Goal: Task Accomplishment & Management: Use online tool/utility

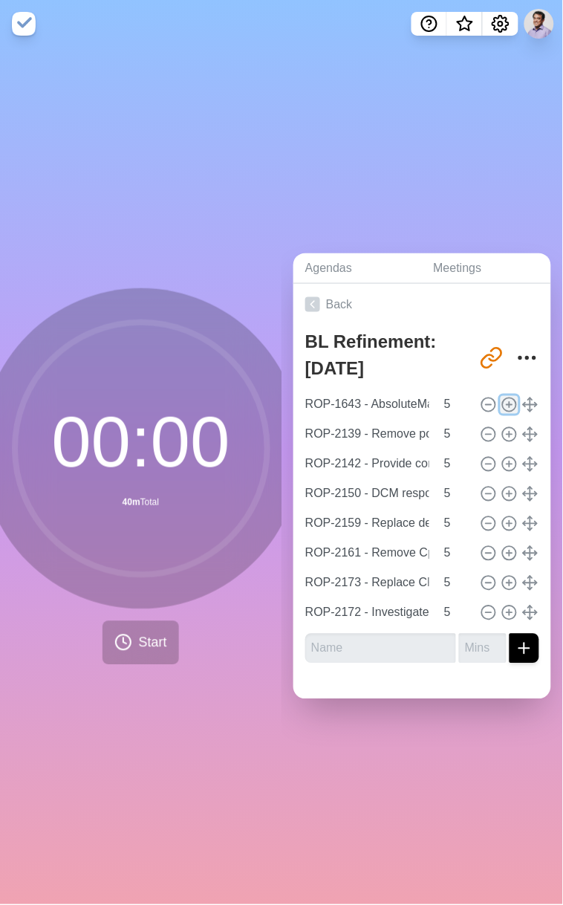
click at [502, 403] on icon at bounding box center [510, 405] width 16 height 16
type input "ROP-1643 - AbsoluteMaxDistance not working as intended"
type input "ROP-2139 - Remove portability library and replace with C++ standard library equ…"
type input "ROP-2142 - Provide conversions to/from C++ standard date/time library types"
type input "ROP-2150 - DCM response: null distance and duration value doesn't always mean b…"
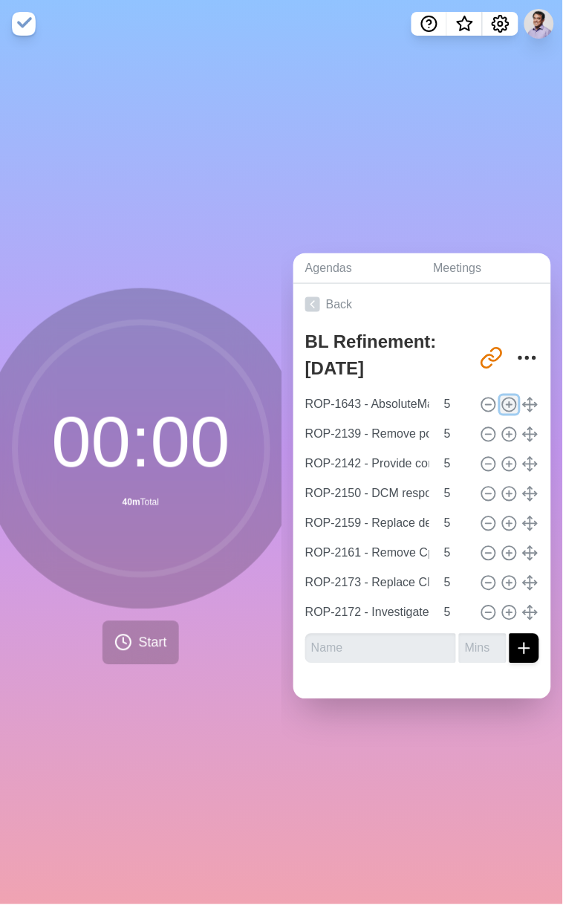
type input "ROP-2159 - Replace deprecated std::istrstream"
type input "ROP-2161 - Remove CppWrapperFramework library and the rest of the COM abstracti…"
type input "ROP-2173 - Replace CReferenceCountedPtr with standard/boost equivalents"
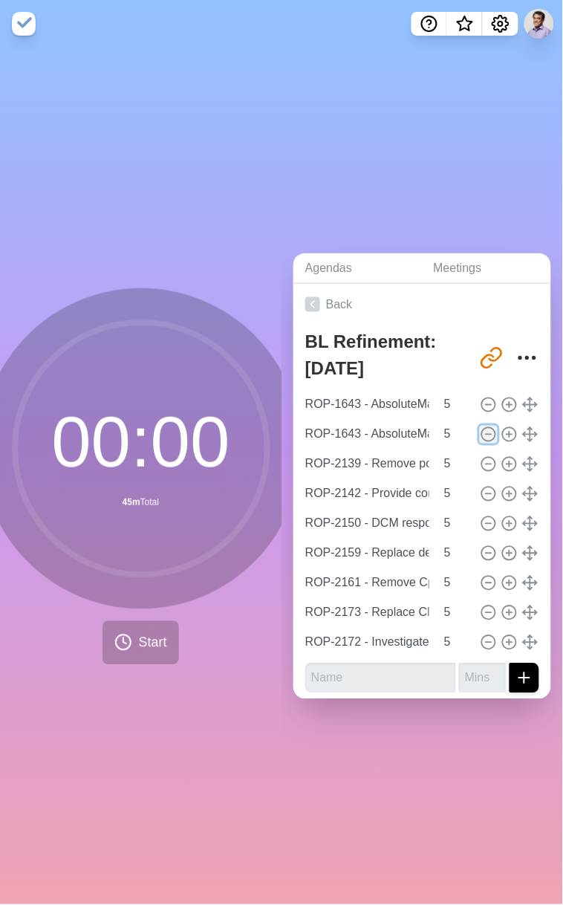
click at [481, 427] on icon at bounding box center [489, 435] width 16 height 16
type input "ROP-2139 - Remove portability library and replace with C++ standard library equ…"
type input "ROP-2142 - Provide conversions to/from C++ standard date/time library types"
type input "ROP-2150 - DCM response: null distance and duration value doesn't always mean b…"
type input "ROP-2159 - Replace deprecated std::istrstream"
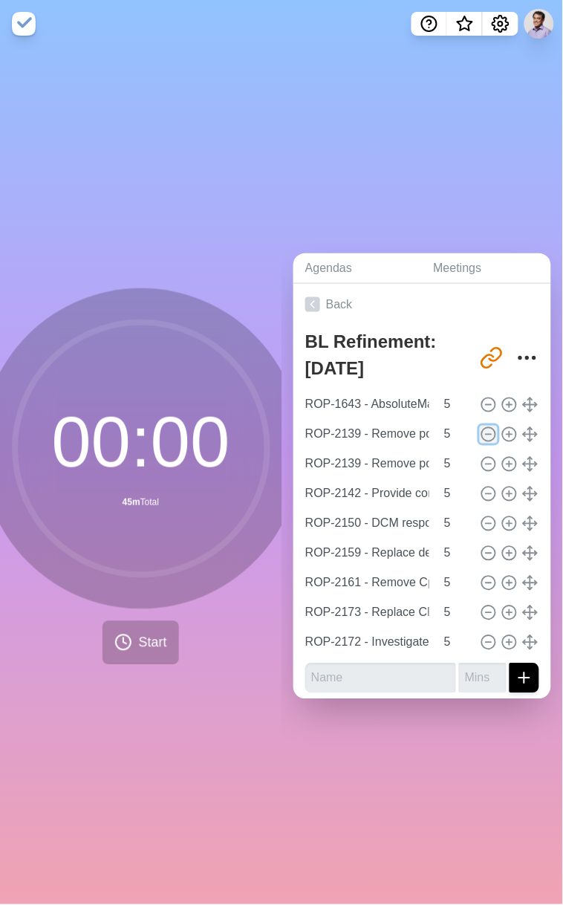
type input "ROP-2161 - Remove CppWrapperFramework library and the rest of the COM abstracti…"
type input "ROP-2173 - Replace CReferenceCountedPtr with standard/boost equivalents"
type input "ROP-2172 - Investigate Memory Leaks Shown by LSAN"
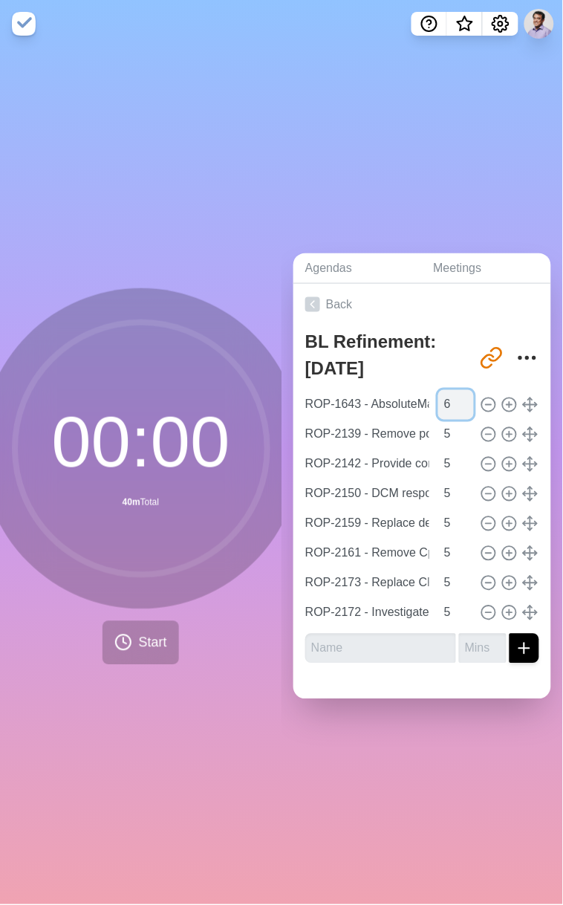
type input "6"
click at [438, 392] on input "6" at bounding box center [456, 405] width 36 height 30
click at [403, 660] on div "BL Refinement: [DATE] [URL][DOMAIN_NAME] ROP-1643 - AbsoluteMaxDistance not wor…" at bounding box center [423, 500] width 258 height 350
click at [498, 19] on icon "Settings" at bounding box center [501, 24] width 18 height 18
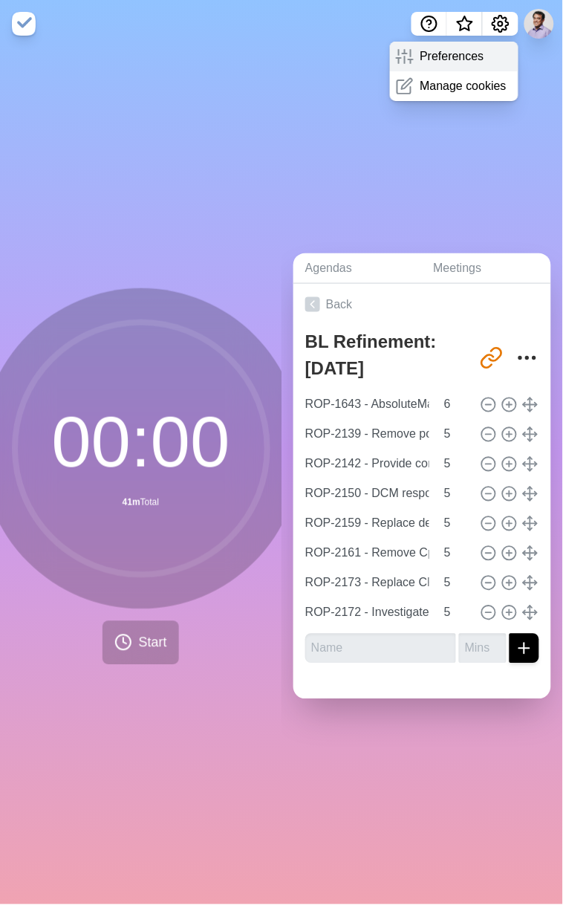
click at [488, 53] on div "Preferences" at bounding box center [454, 57] width 129 height 30
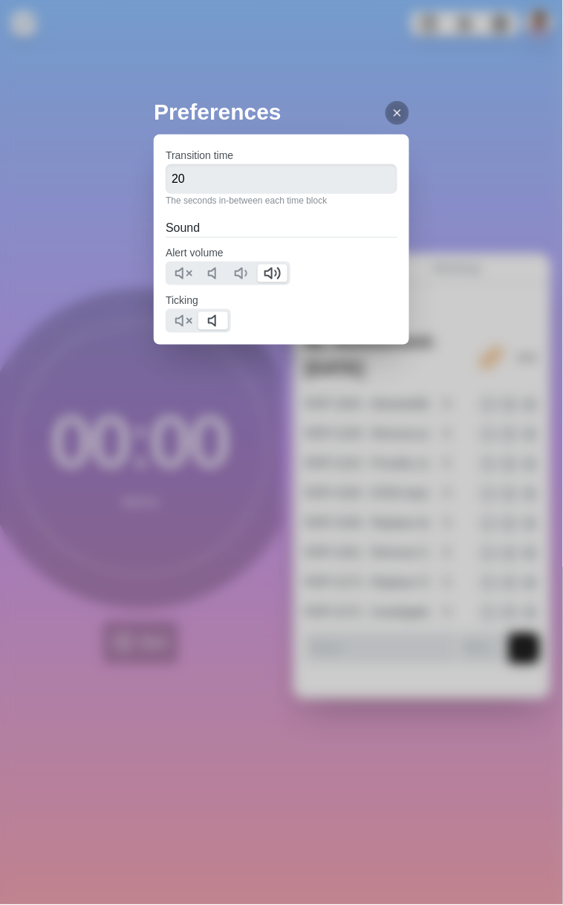
click at [403, 108] on icon at bounding box center [398, 113] width 12 height 12
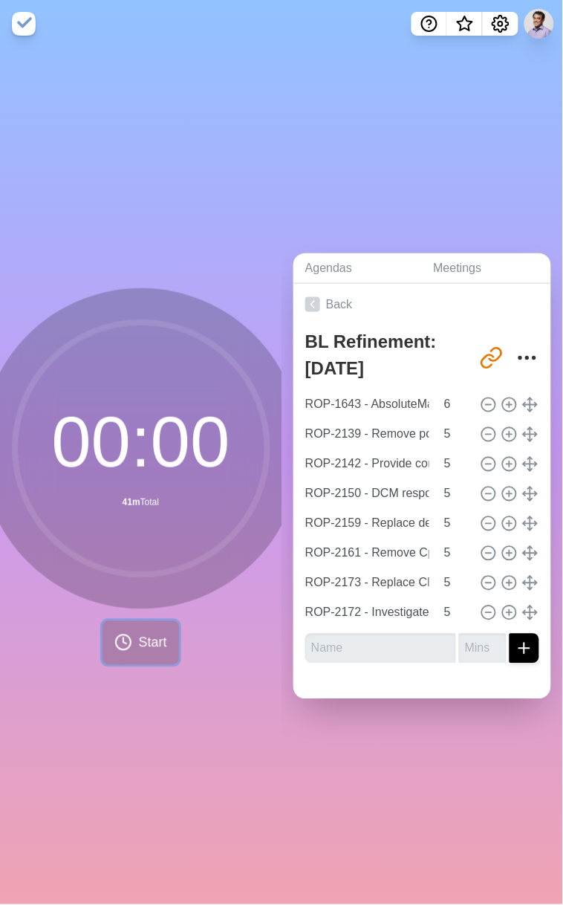
click at [138, 643] on span "Start" at bounding box center [152, 643] width 28 height 20
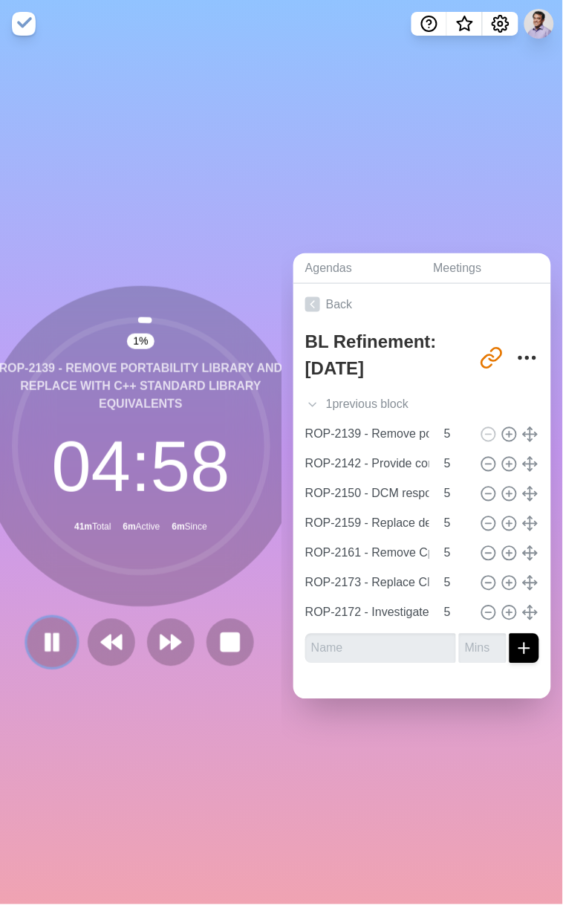
click at [62, 639] on button at bounding box center [52, 642] width 50 height 50
click at [45, 641] on polygon at bounding box center [52, 642] width 15 height 19
click at [46, 641] on rect at bounding box center [48, 643] width 4 height 16
click at [45, 643] on polygon at bounding box center [52, 642] width 15 height 19
click at [516, 353] on icon "More" at bounding box center [528, 358] width 24 height 24
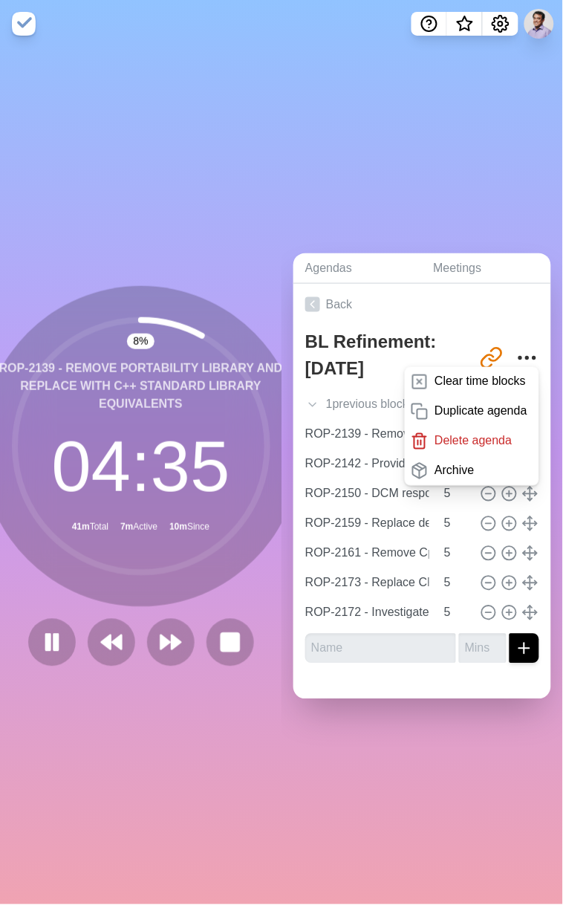
click at [440, 163] on div "Agendas Meetings Back BL Refinement: [DATE] [URL][DOMAIN_NAME] Clear time block…" at bounding box center [423, 476] width 282 height 857
click at [516, 347] on icon "More" at bounding box center [528, 358] width 24 height 24
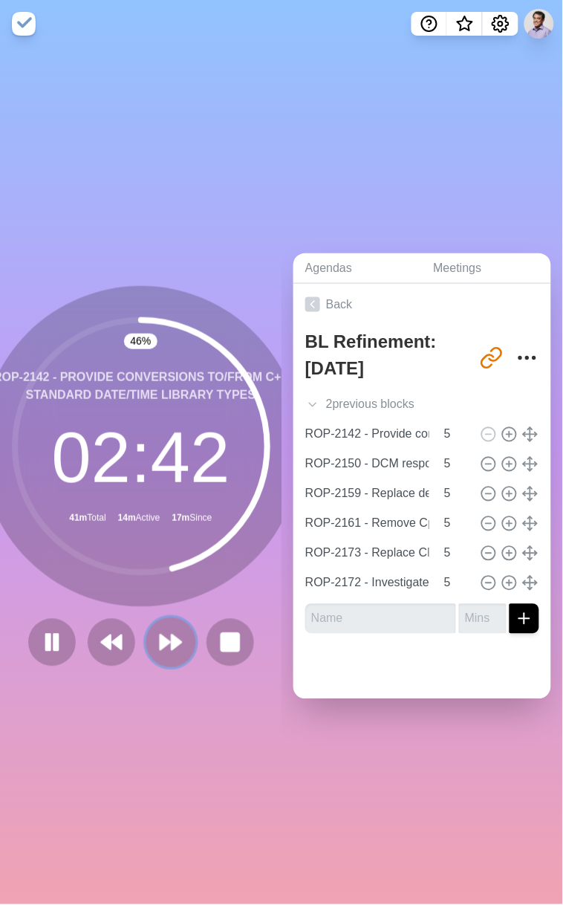
click at [165, 630] on icon at bounding box center [170, 642] width 25 height 25
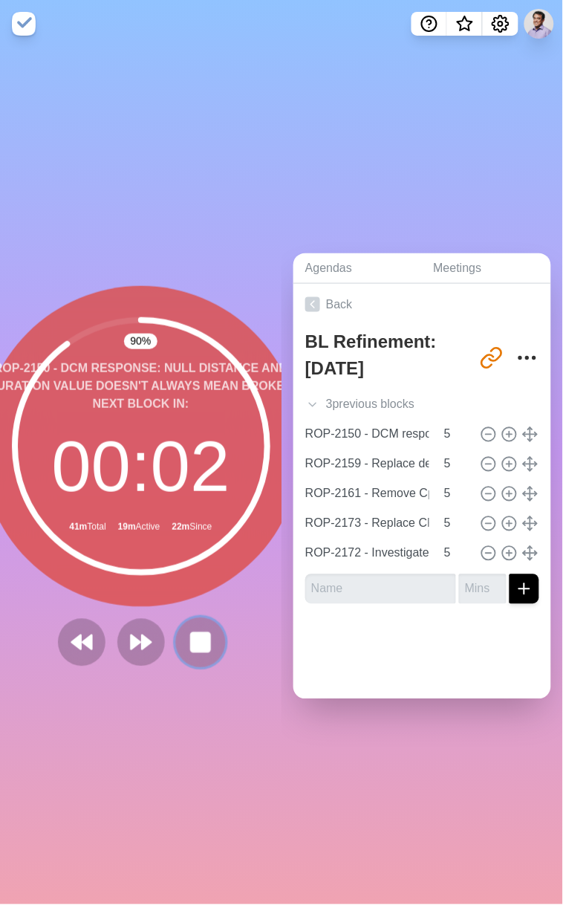
click at [191, 637] on rect at bounding box center [200, 642] width 19 height 19
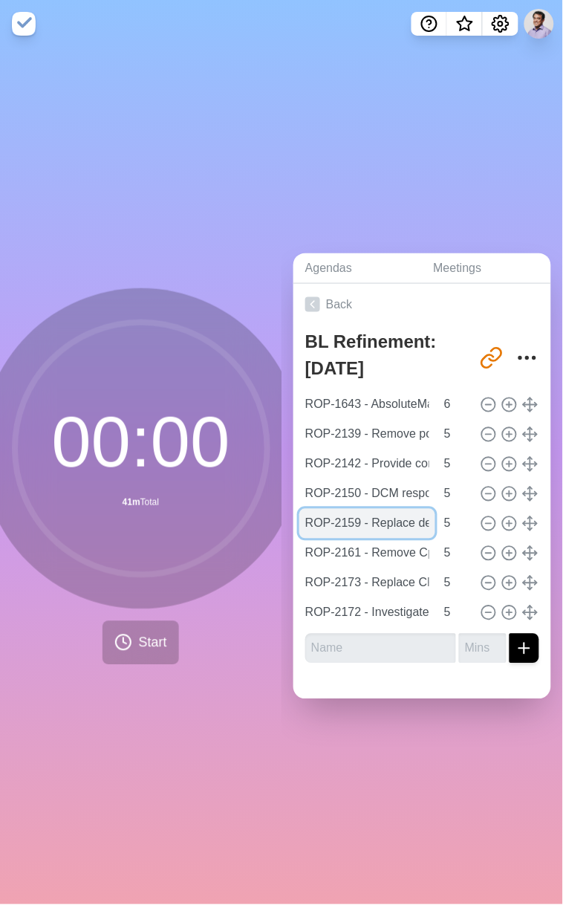
click at [368, 518] on input "ROP-2159 - Replace deprecated std::istrstream" at bounding box center [367, 524] width 136 height 30
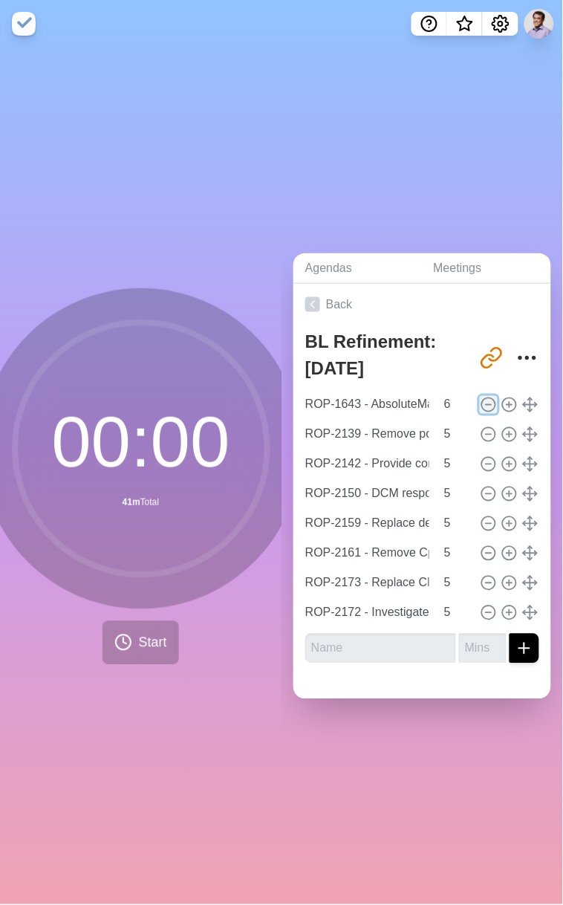
click at [481, 397] on icon at bounding box center [489, 405] width 16 height 16
type input "ROP-2139 - Remove portability library and replace with C++ standard library equ…"
type input "5"
type input "ROP-2142 - Provide conversions to/from C++ standard date/time library types"
type input "ROP-2150 - DCM response: null distance and duration value doesn't always mean b…"
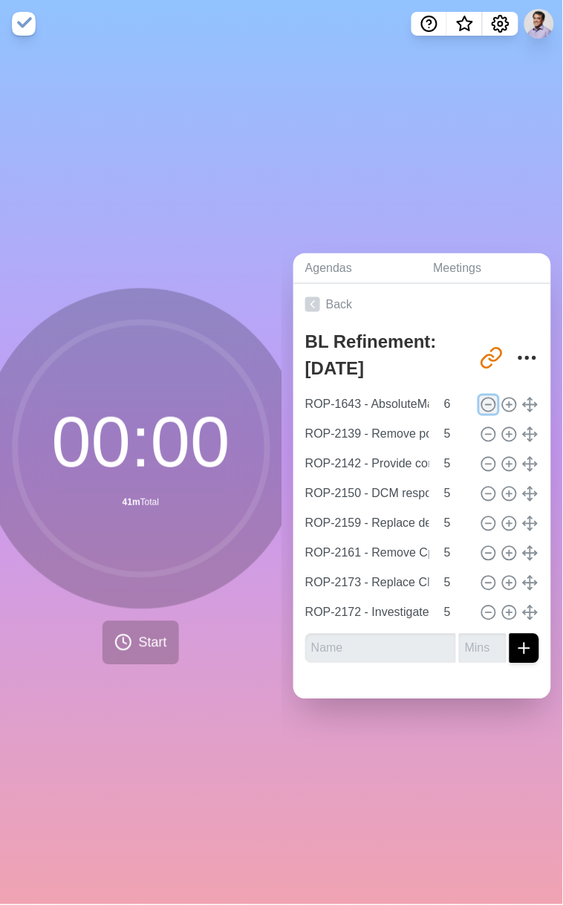
type input "ROP-2159 - Replace deprecated std::istrstream"
type input "ROP-2161 - Remove CppWrapperFramework library and the rest of the COM abstracti…"
type input "ROP-2173 - Replace CReferenceCountedPtr with standard/boost equivalents"
type input "ROP-2172 - Investigate Memory Leaks Shown by LSAN"
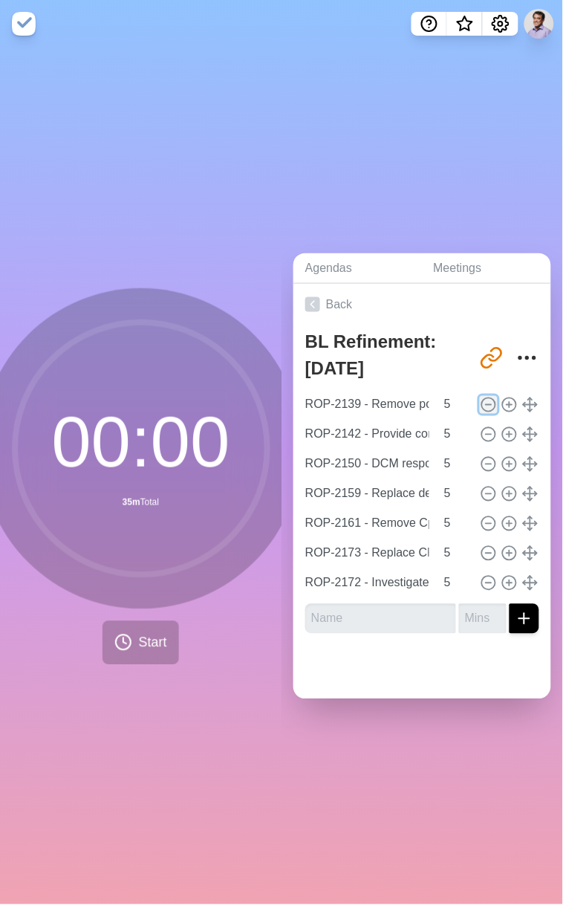
click at [481, 397] on icon at bounding box center [489, 405] width 16 height 16
type input "ROP-2142 - Provide conversions to/from C++ standard date/time library types"
type input "ROP-2150 - DCM response: null distance and duration value doesn't always mean b…"
type input "ROP-2159 - Replace deprecated std::istrstream"
type input "ROP-2161 - Remove CppWrapperFramework library and the rest of the COM abstracti…"
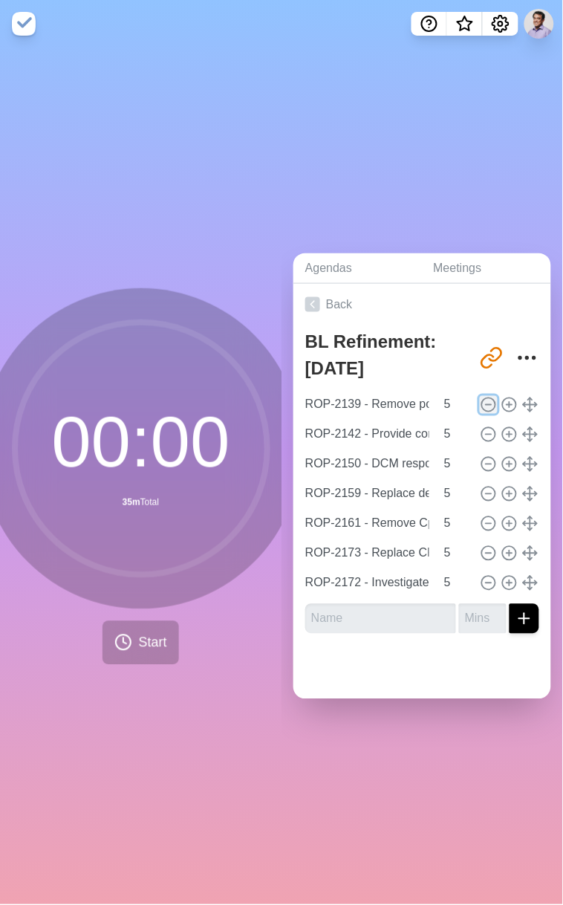
type input "ROP-2173 - Replace CReferenceCountedPtr with standard/boost equivalents"
type input "ROP-2172 - Investigate Memory Leaks Shown by LSAN"
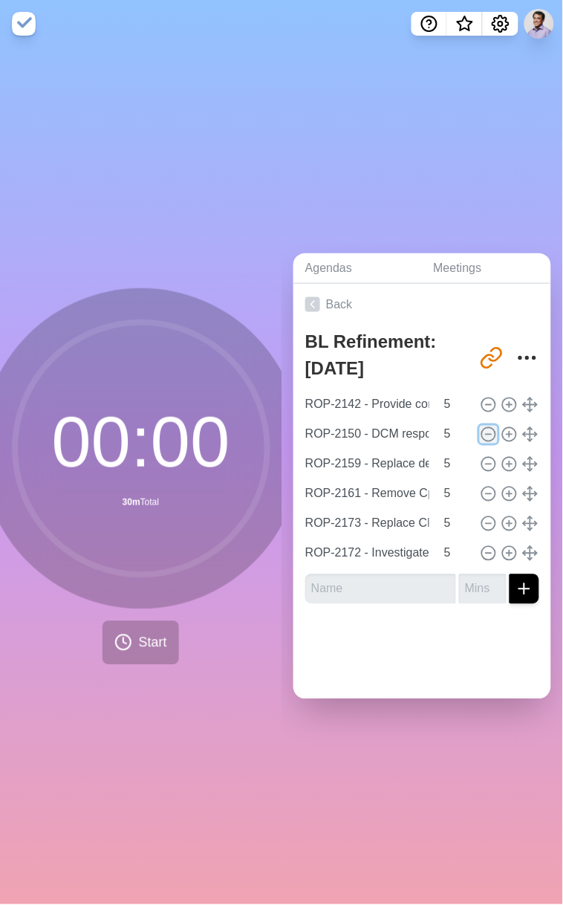
click at [481, 427] on icon at bounding box center [489, 435] width 16 height 16
type input "ROP-2159 - Replace deprecated std::istrstream"
type input "ROP-2161 - Remove CppWrapperFramework library and the rest of the COM abstracti…"
type input "ROP-2173 - Replace CReferenceCountedPtr with standard/boost equivalents"
type input "ROP-2172 - Investigate Memory Leaks Shown by LSAN"
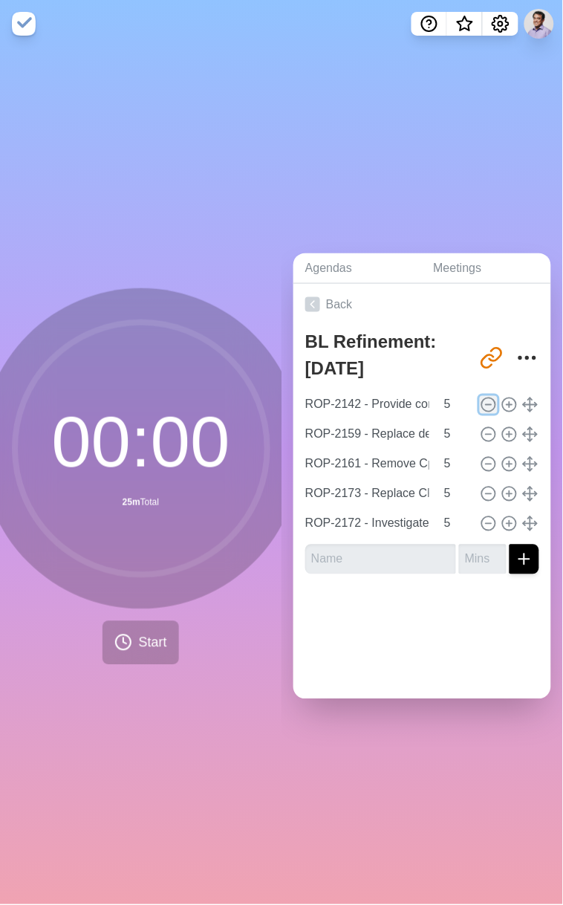
click at [481, 403] on icon at bounding box center [489, 405] width 16 height 16
type input "ROP-2159 - Replace deprecated std::istrstream"
type input "ROP-2161 - Remove CppWrapperFramework library and the rest of the COM abstracti…"
type input "ROP-2173 - Replace CReferenceCountedPtr with standard/boost equivalents"
type input "ROP-2172 - Investigate Memory Leaks Shown by LSAN"
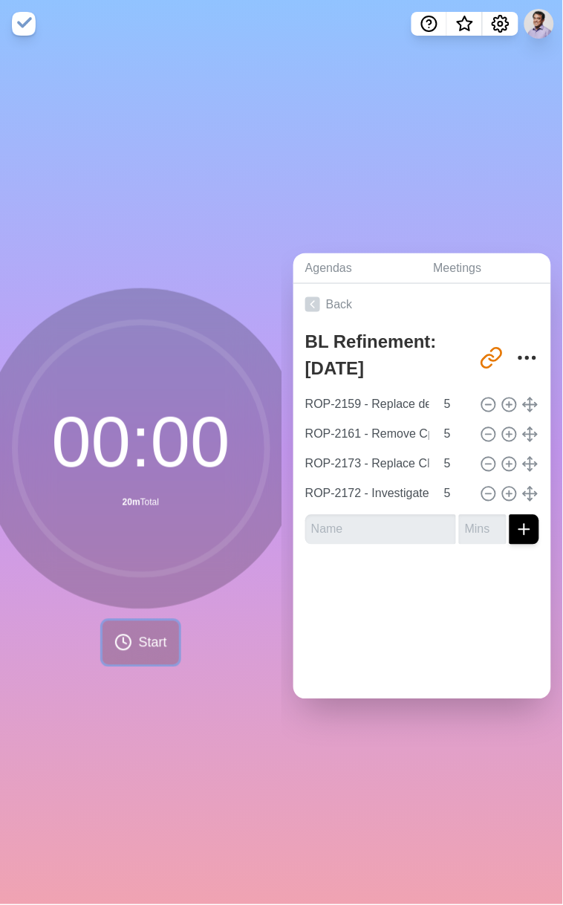
click at [143, 643] on span "Start" at bounding box center [152, 643] width 28 height 20
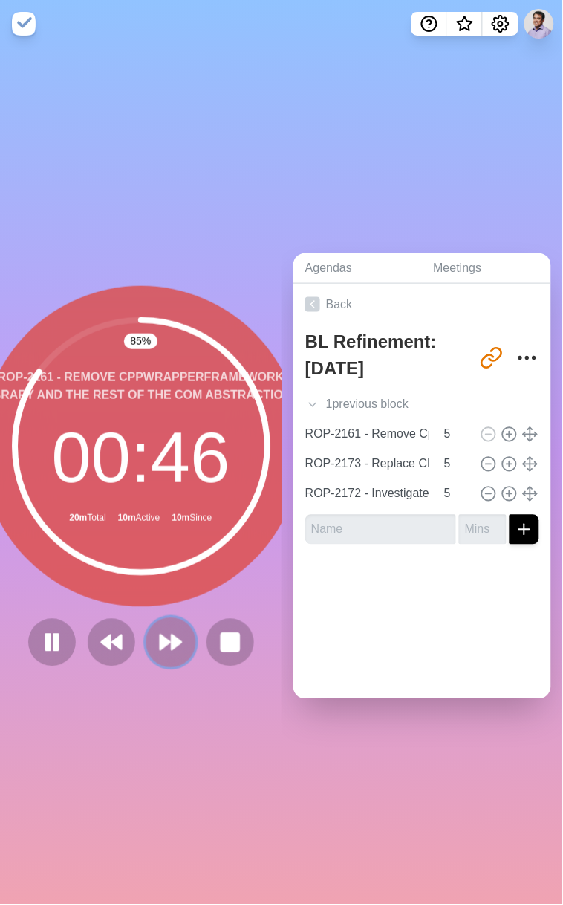
click at [161, 638] on polygon at bounding box center [166, 642] width 10 height 15
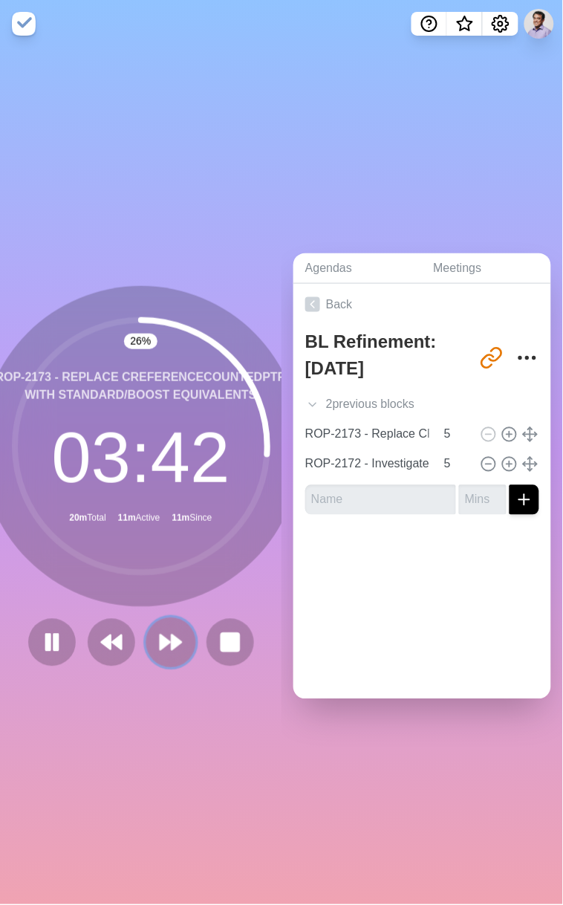
click at [176, 630] on icon at bounding box center [170, 642] width 25 height 25
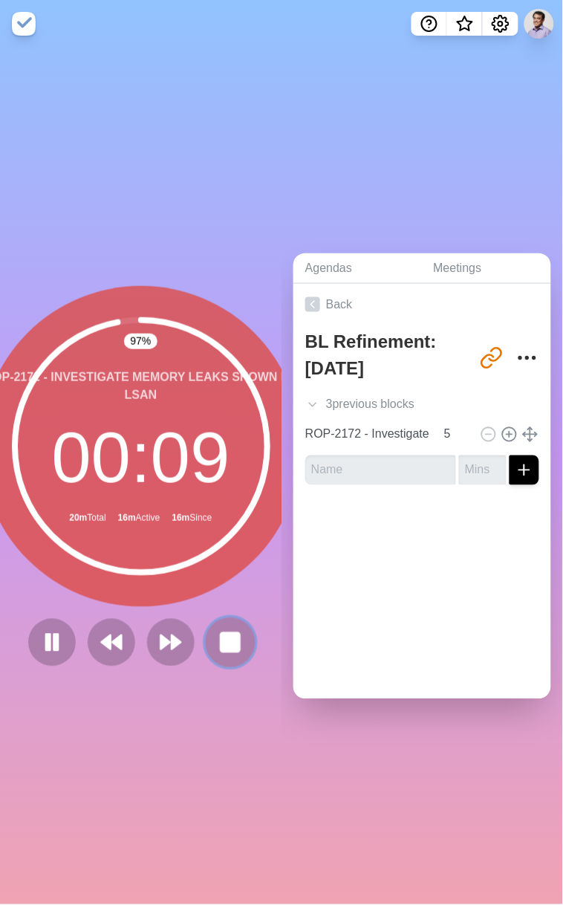
click at [221, 633] on rect at bounding box center [230, 642] width 19 height 19
